Goal: Check status: Check status

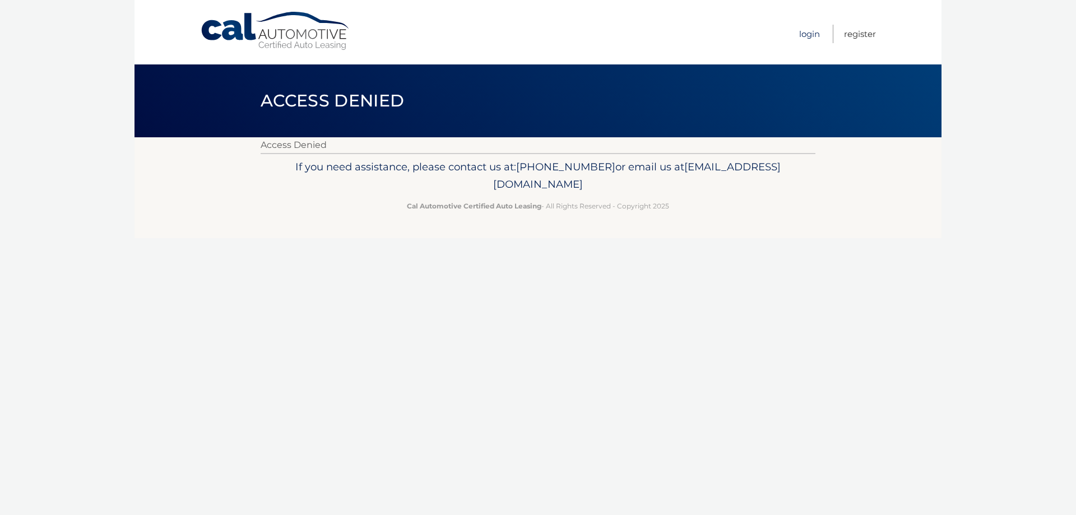
click at [808, 34] on link "Login" at bounding box center [809, 34] width 21 height 19
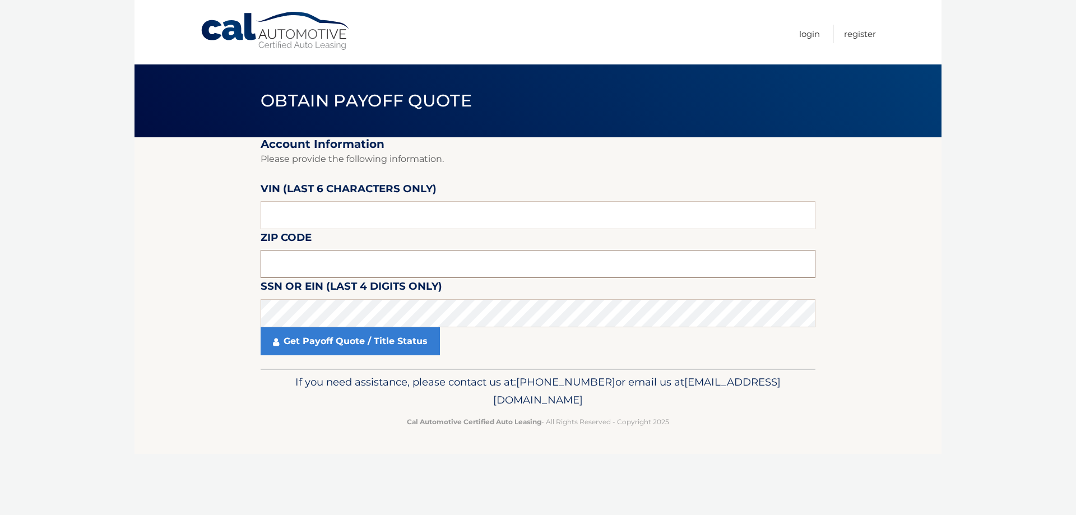
click at [320, 255] on input "text" at bounding box center [538, 264] width 555 height 28
type input "11706"
click at [181, 304] on section "Account Information Please provide the following information. VIN (last 6 chara…" at bounding box center [538, 253] width 807 height 232
click at [287, 218] on input "text" at bounding box center [538, 215] width 555 height 28
type input "297120"
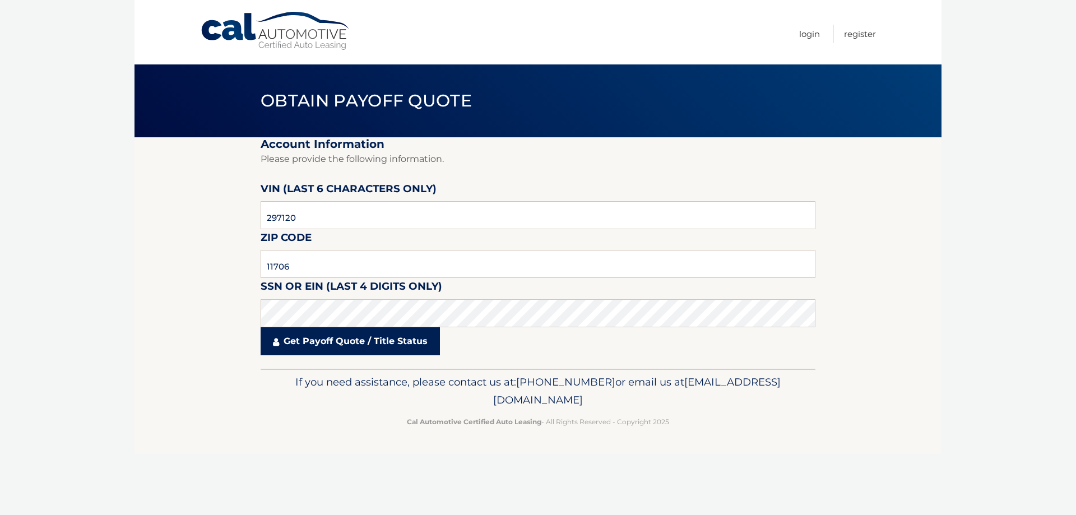
click at [315, 337] on link "Get Payoff Quote / Title Status" at bounding box center [350, 341] width 179 height 28
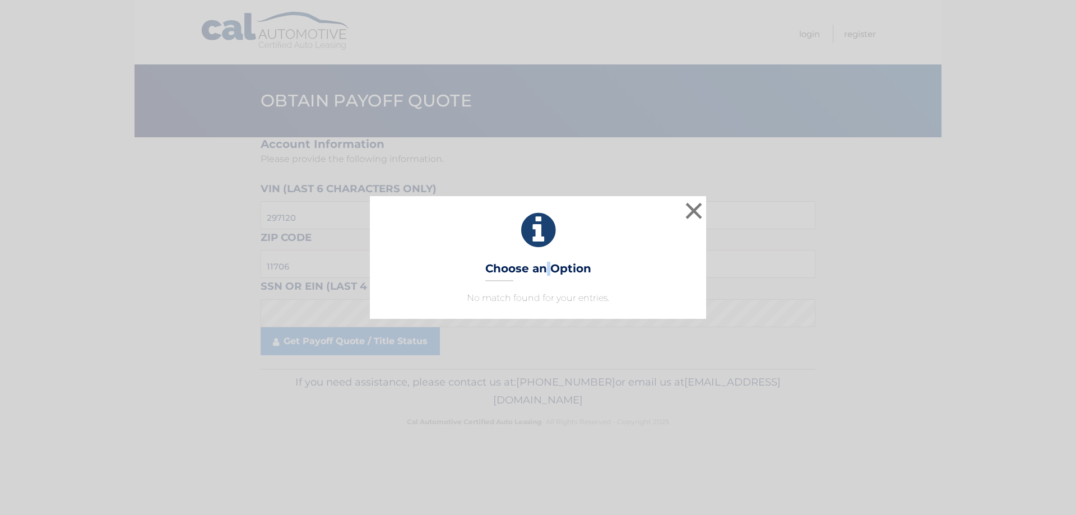
click at [548, 272] on h3 "Choose an Option" at bounding box center [539, 272] width 106 height 20
click at [539, 230] on icon at bounding box center [538, 230] width 308 height 40
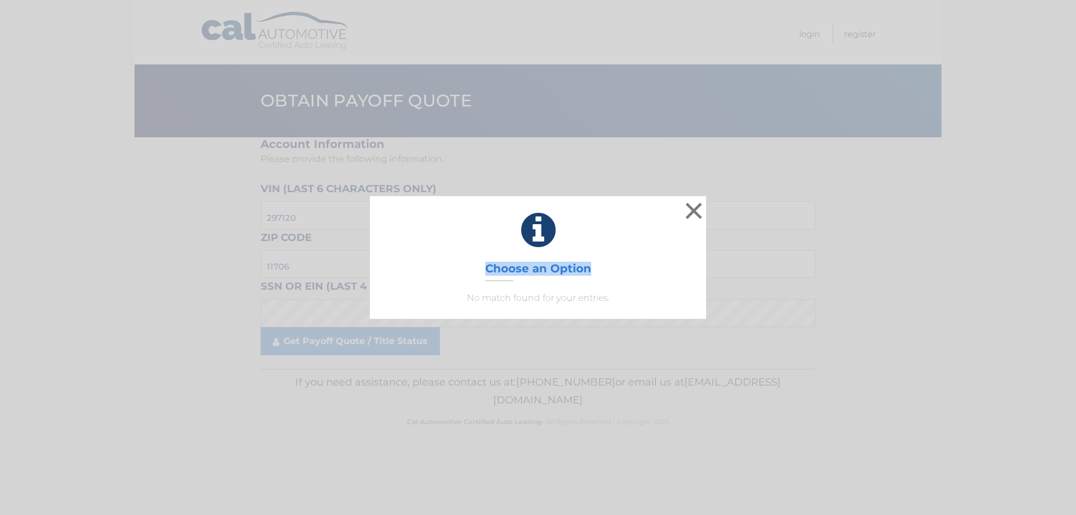
click at [544, 274] on h3 "Choose an Option" at bounding box center [539, 272] width 106 height 20
click at [549, 302] on p "No match found for your entries." at bounding box center [538, 298] width 308 height 13
click at [539, 226] on icon at bounding box center [538, 230] width 308 height 40
click at [700, 206] on button "×" at bounding box center [694, 211] width 22 height 22
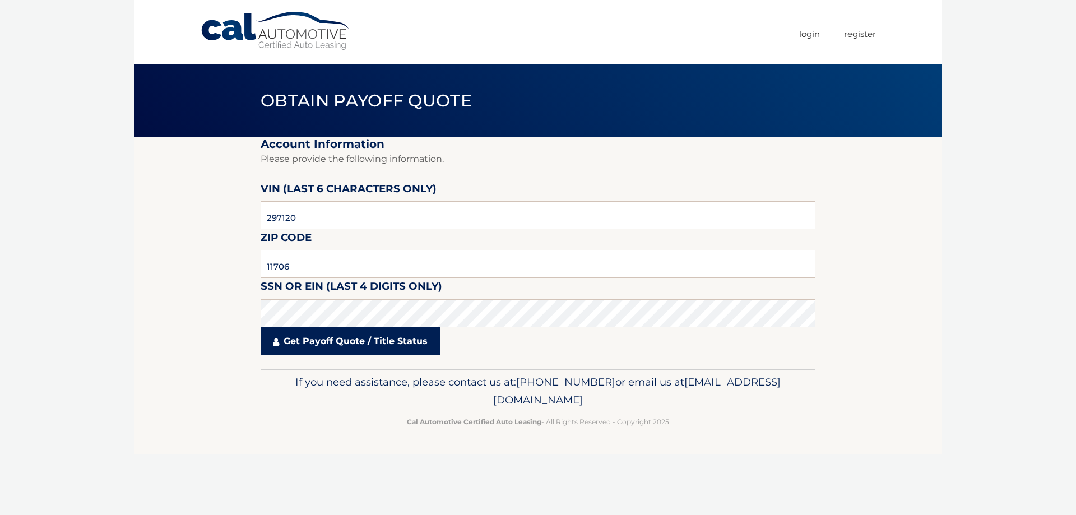
click at [320, 340] on link "Get Payoff Quote / Title Status" at bounding box center [350, 341] width 179 height 28
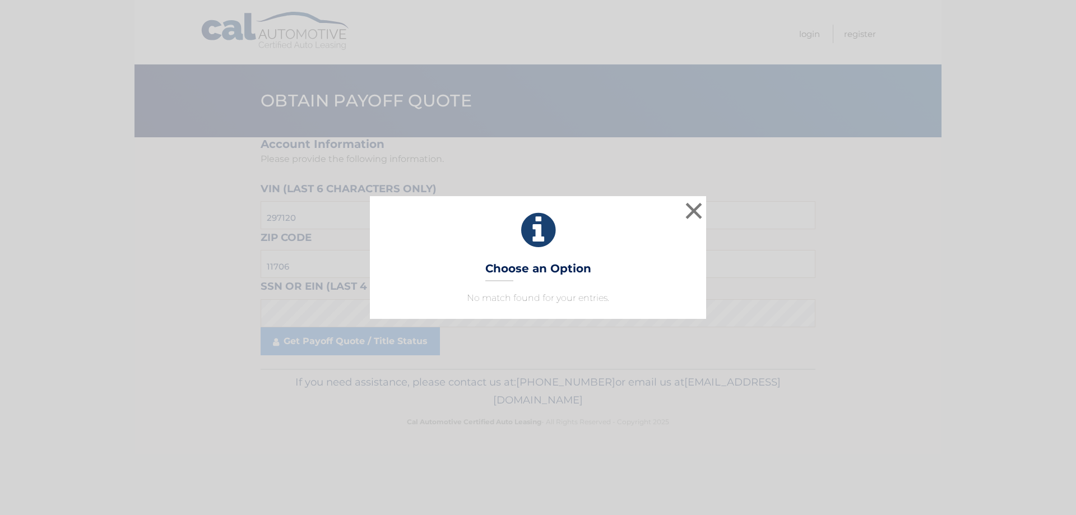
click at [535, 266] on h3 "Choose an Option" at bounding box center [539, 272] width 106 height 20
click at [536, 223] on icon at bounding box center [538, 230] width 308 height 40
click at [543, 237] on icon at bounding box center [538, 230] width 308 height 40
click at [530, 255] on div "× Choose an Option No match found for your entries. This is what you see on sec…" at bounding box center [538, 257] width 336 height 122
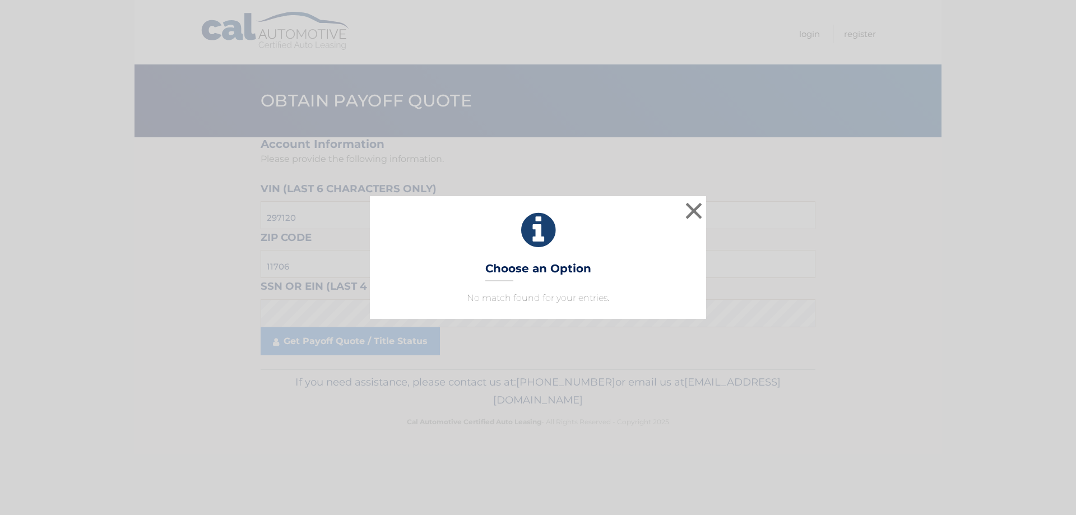
click at [526, 268] on h3 "Choose an Option" at bounding box center [539, 272] width 106 height 20
click at [542, 228] on icon at bounding box center [538, 230] width 308 height 40
click at [508, 269] on h3 "Choose an Option" at bounding box center [539, 272] width 106 height 20
click at [529, 227] on icon at bounding box center [538, 230] width 308 height 40
click at [523, 299] on p "No match found for your entries." at bounding box center [538, 298] width 308 height 13
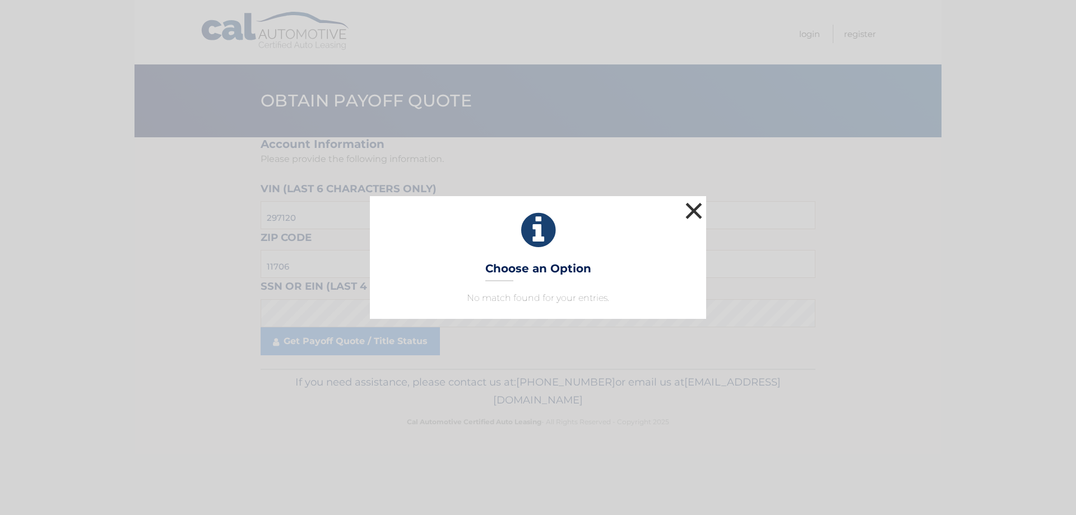
click at [693, 209] on button "×" at bounding box center [694, 211] width 22 height 22
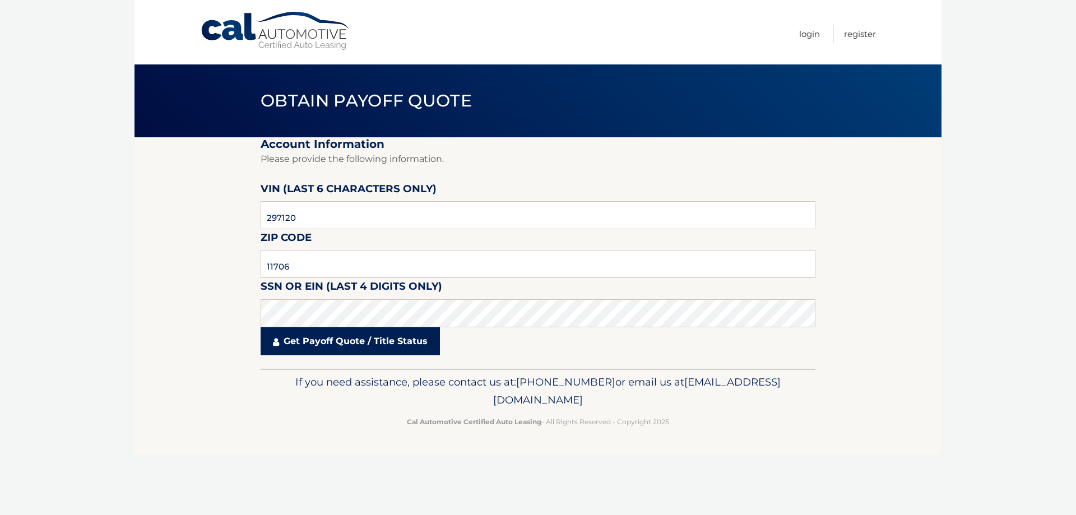
click at [348, 341] on link "Get Payoff Quote / Title Status" at bounding box center [350, 341] width 179 height 28
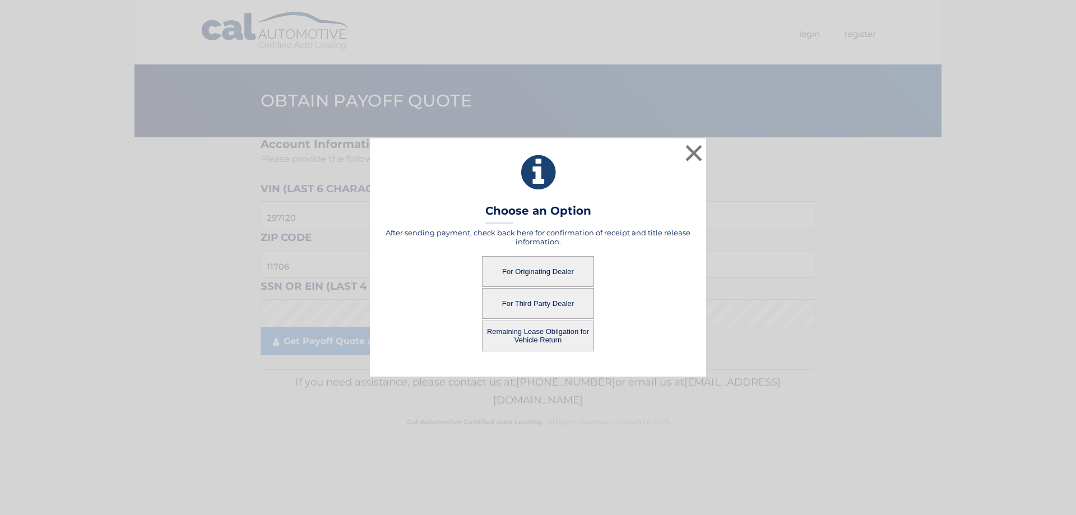
click at [528, 271] on button "For Originating Dealer" at bounding box center [538, 271] width 112 height 31
click at [531, 269] on button "For Originating Dealer" at bounding box center [538, 271] width 112 height 31
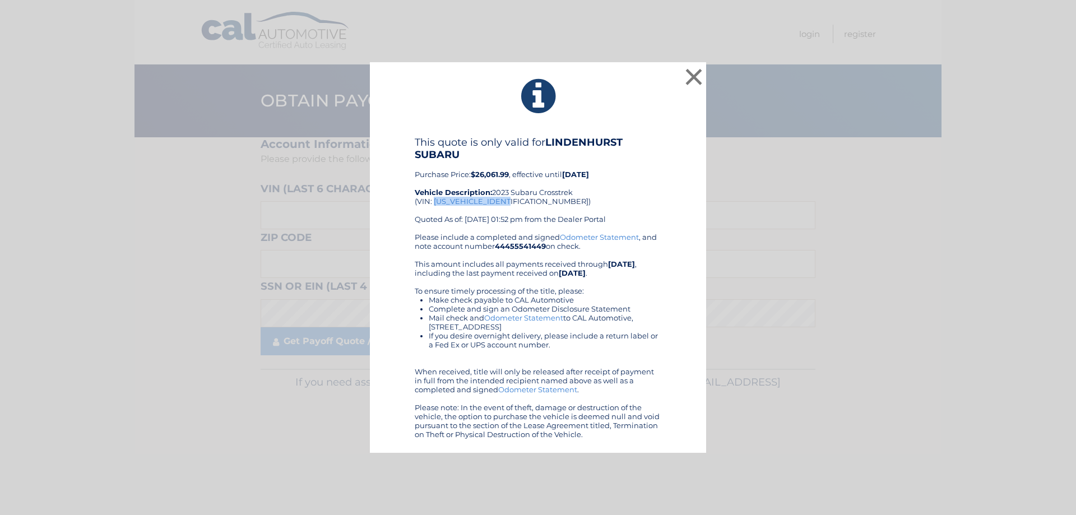
drag, startPoint x: 435, startPoint y: 203, endPoint x: 511, endPoint y: 200, distance: 76.3
click at [511, 200] on div "This quote is only valid for LINDENHURST SUBARU Purchase Price: $26,061.99 , ef…" at bounding box center [538, 184] width 247 height 96
copy div "[US_VEHICLE_IDENTIFICATION_NUMBER]"
